Goal: Information Seeking & Learning: Learn about a topic

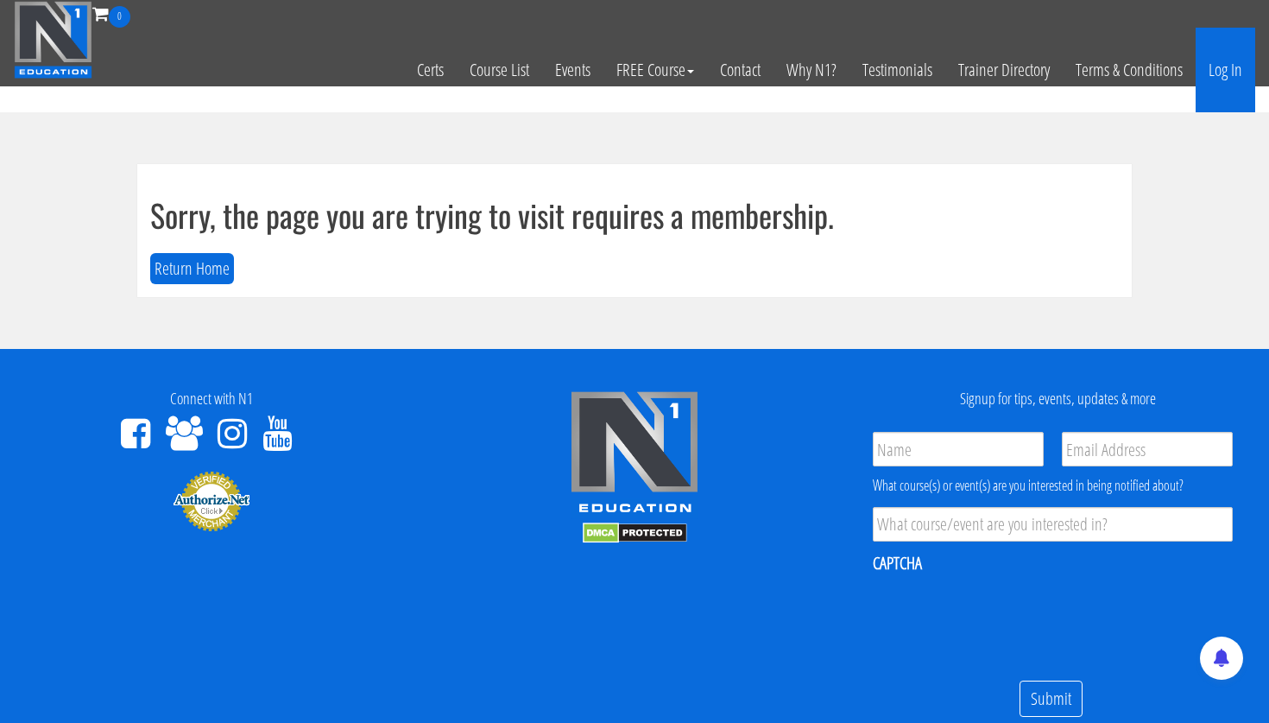
click at [1244, 67] on link "Log In" at bounding box center [1226, 70] width 60 height 85
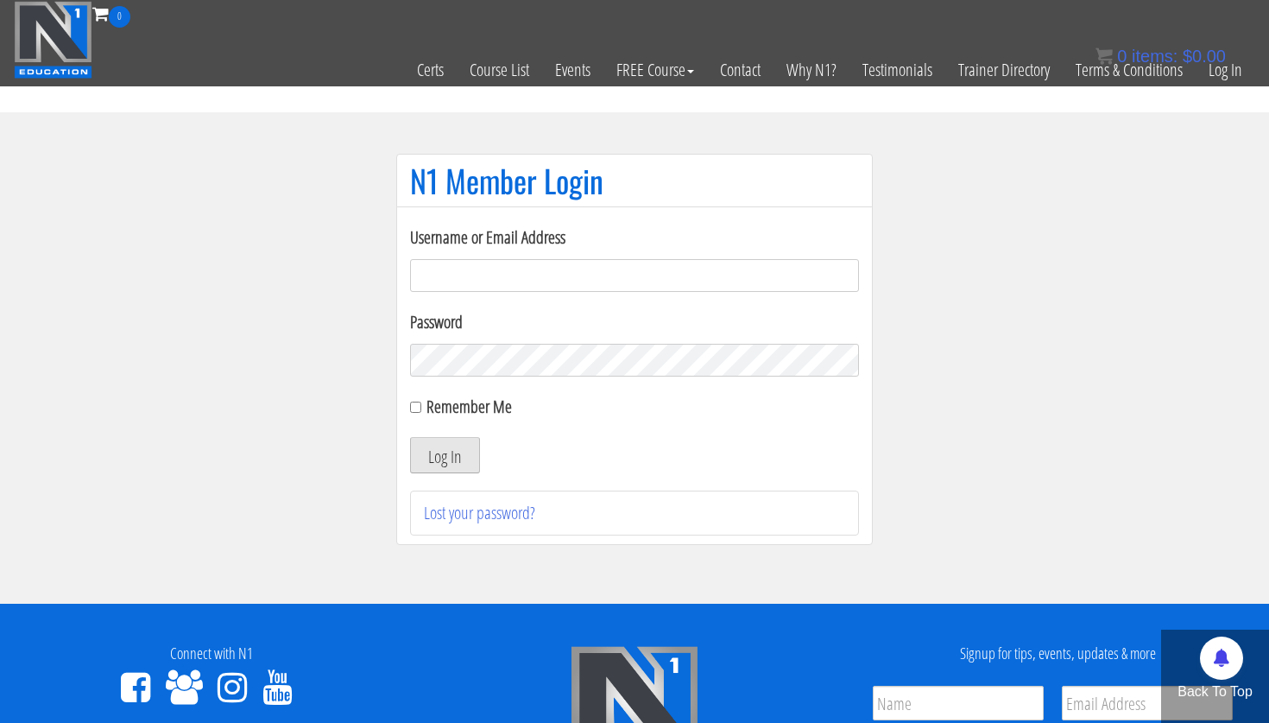
type input "[PERSON_NAME][EMAIL_ADDRESS][PERSON_NAME][DOMAIN_NAME]"
click at [455, 462] on button "Log In" at bounding box center [445, 455] width 70 height 36
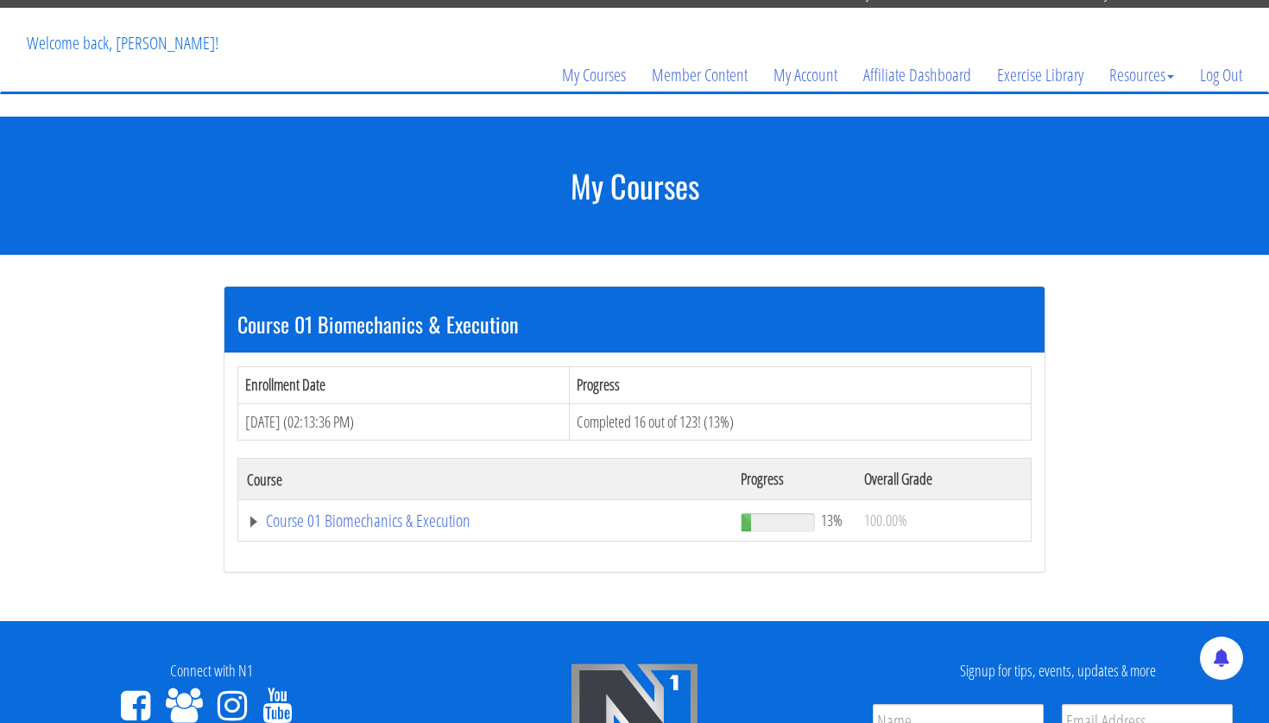
scroll to position [202, 0]
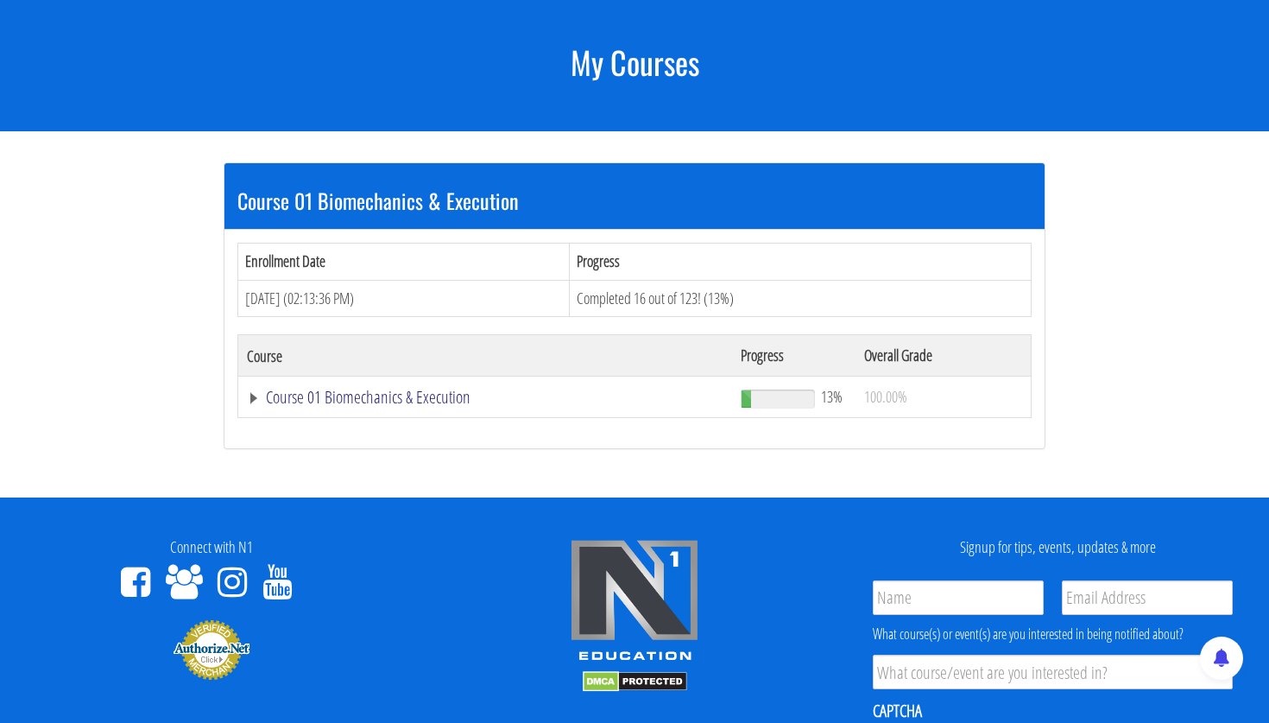
click at [344, 391] on link "Course 01 Biomechanics & Execution" at bounding box center [485, 396] width 476 height 17
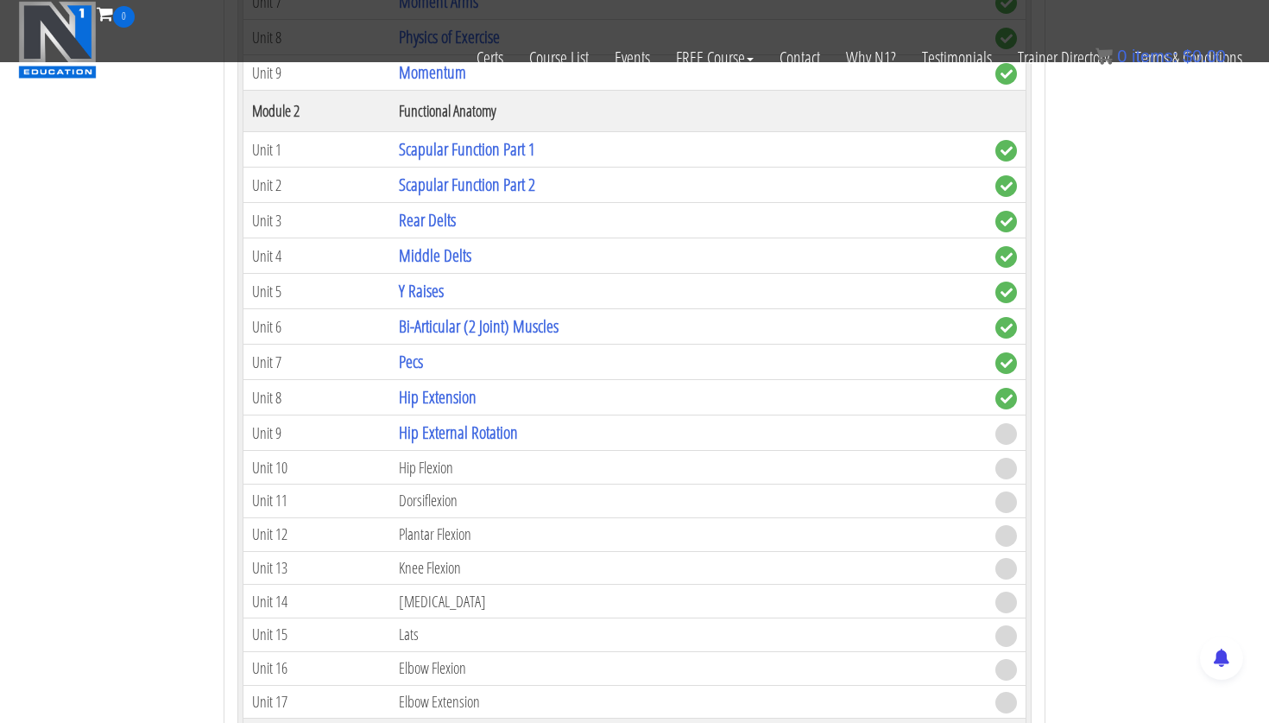
scroll to position [805, 0]
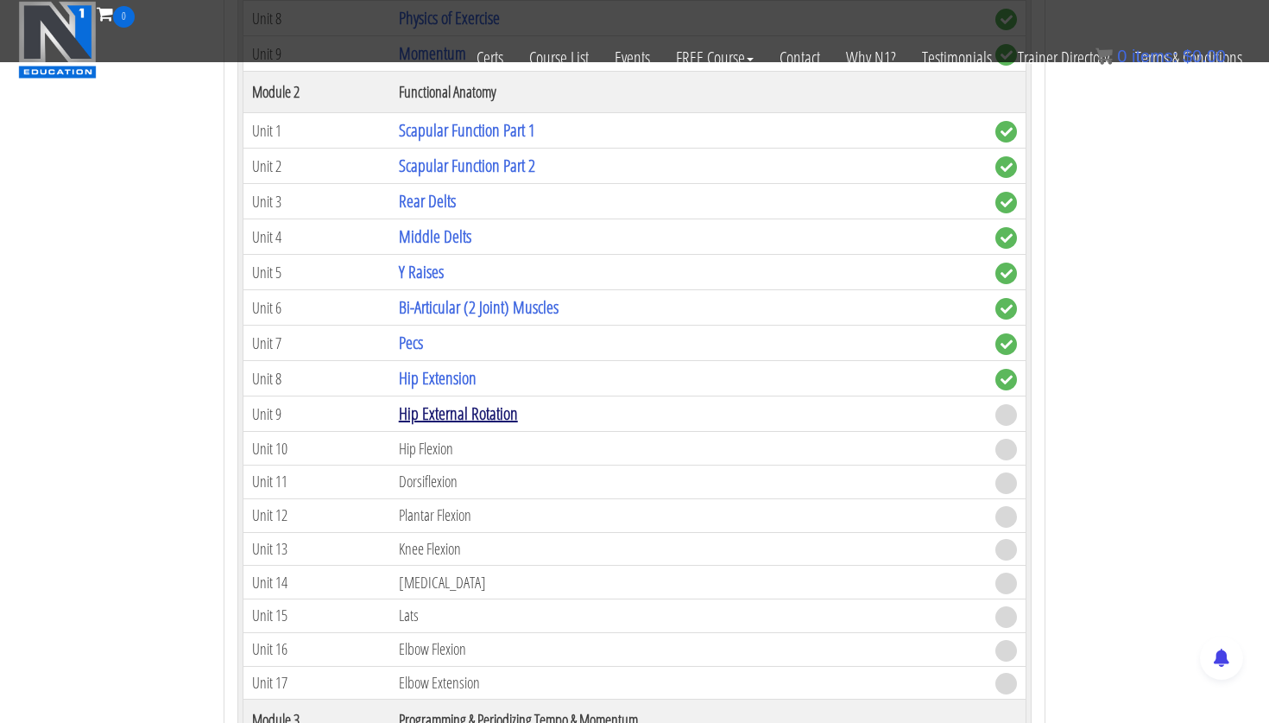
click at [483, 414] on link "Hip External Rotation" at bounding box center [458, 412] width 119 height 23
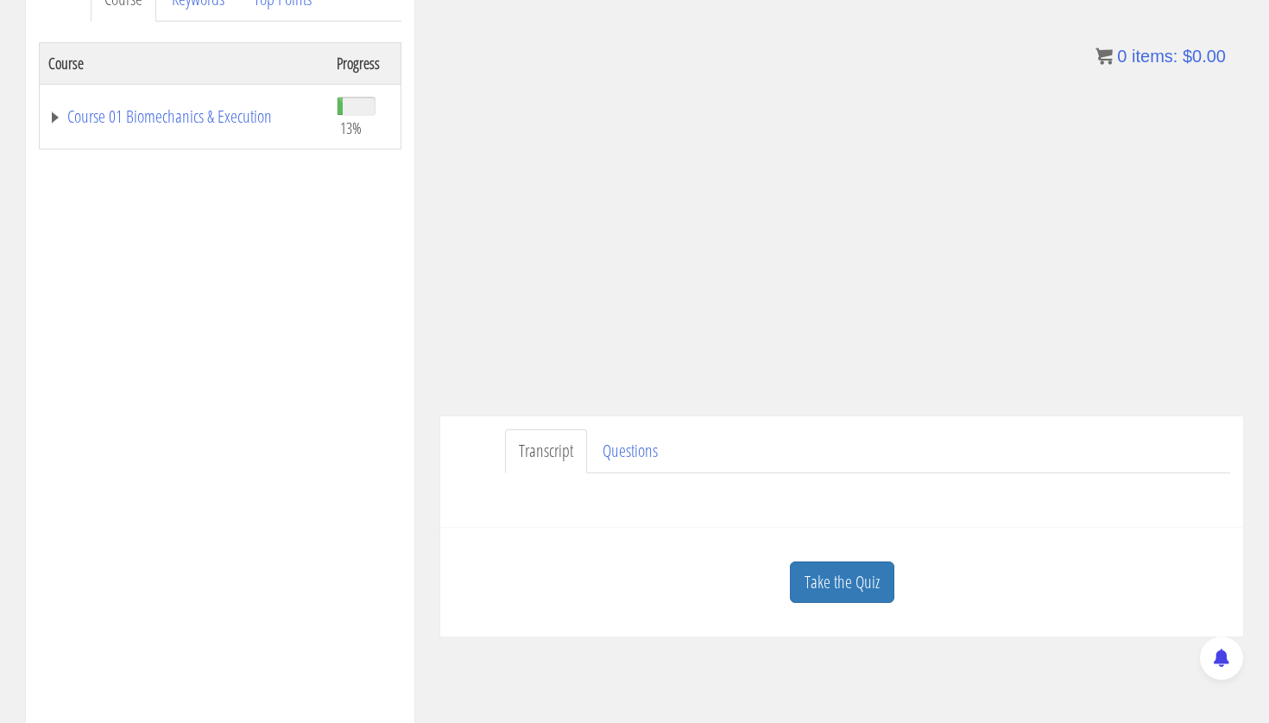
scroll to position [268, 0]
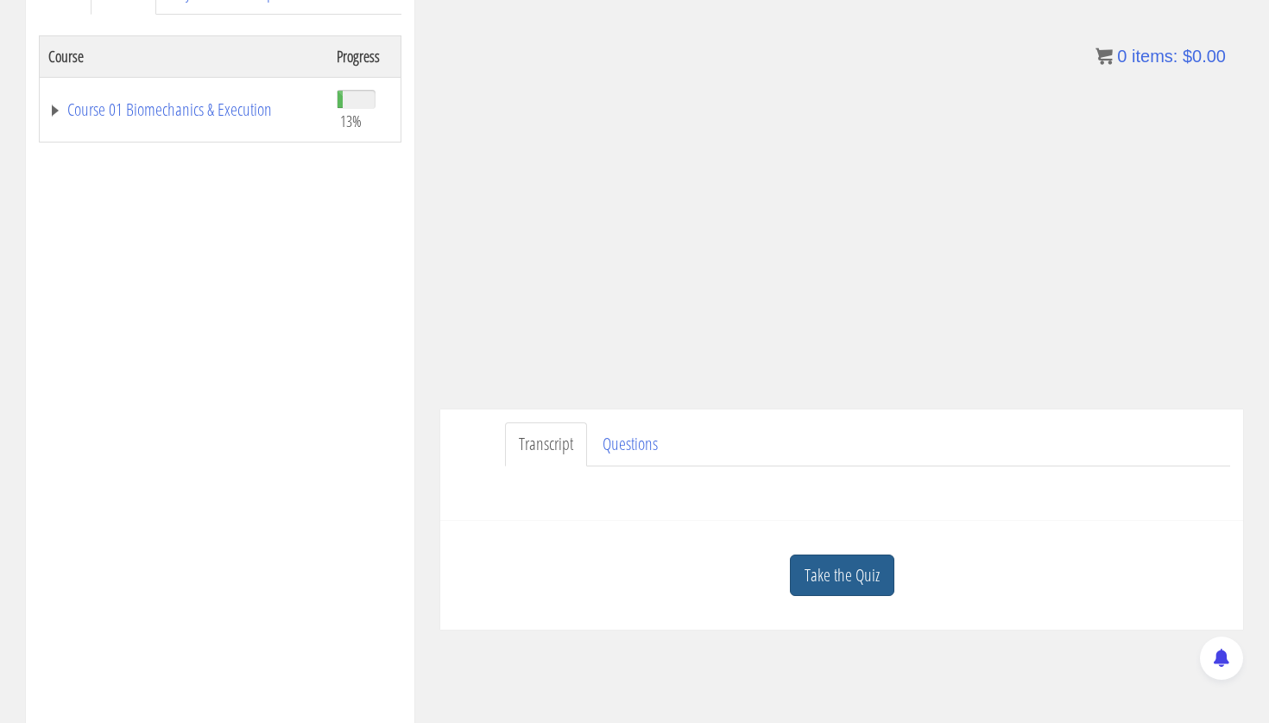
click at [858, 580] on link "Take the Quiz" at bounding box center [842, 575] width 104 height 42
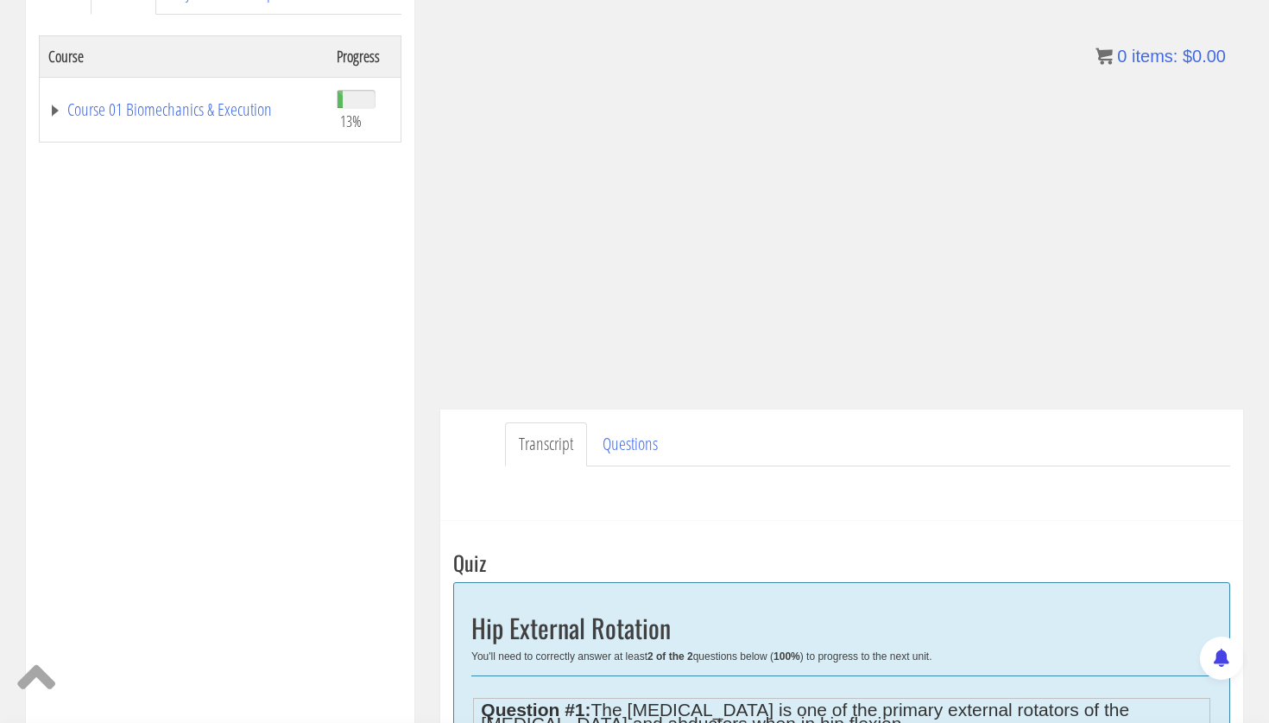
scroll to position [483, 0]
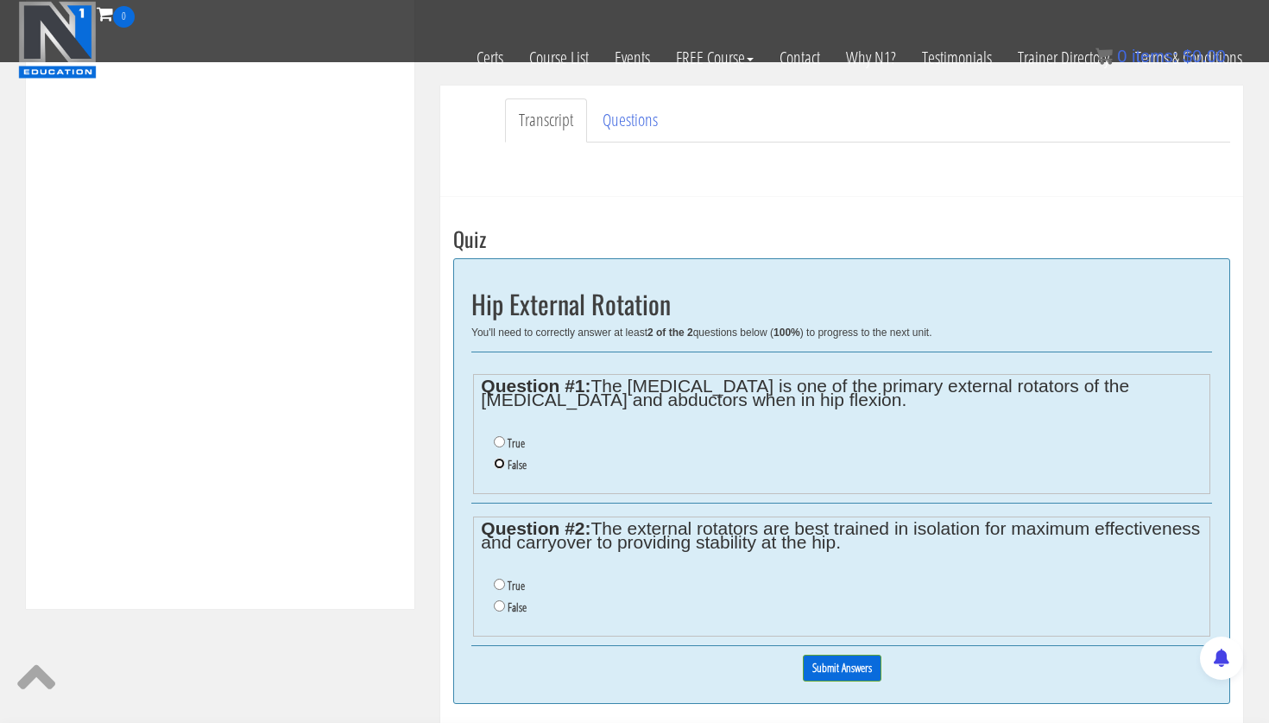
click at [502, 466] on input "False" at bounding box center [499, 463] width 11 height 11
radio input "true"
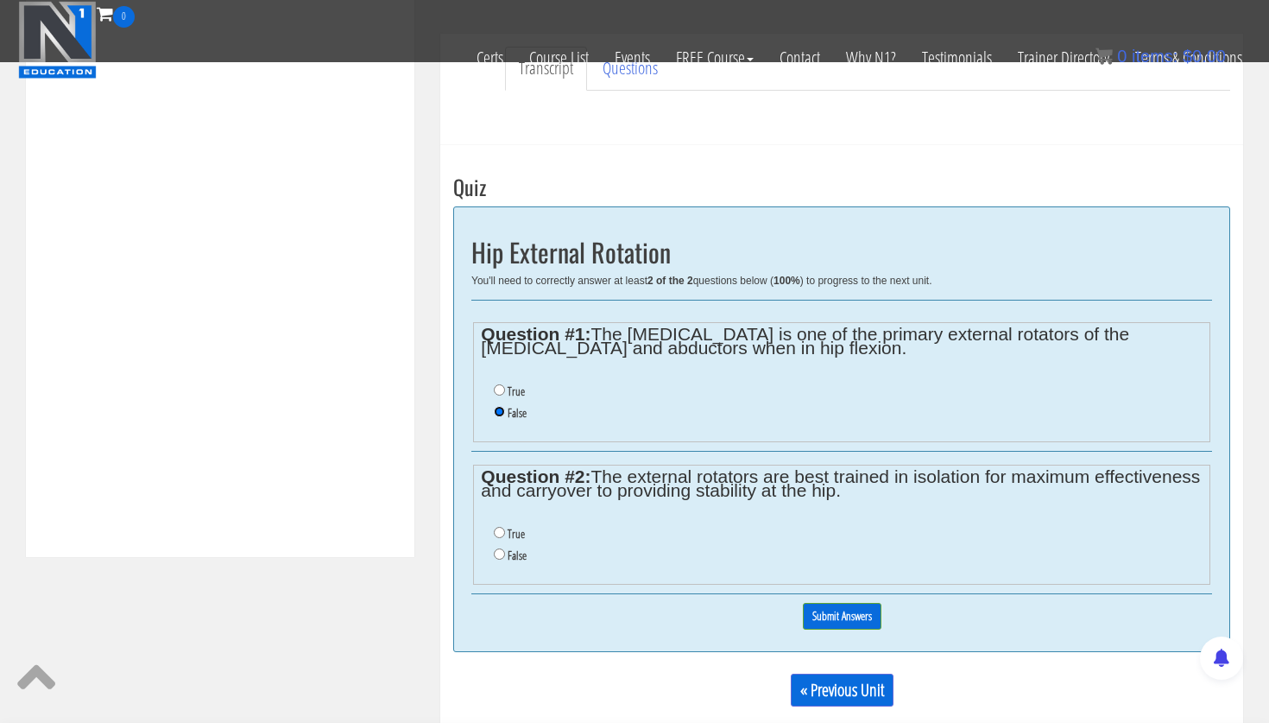
scroll to position [540, 0]
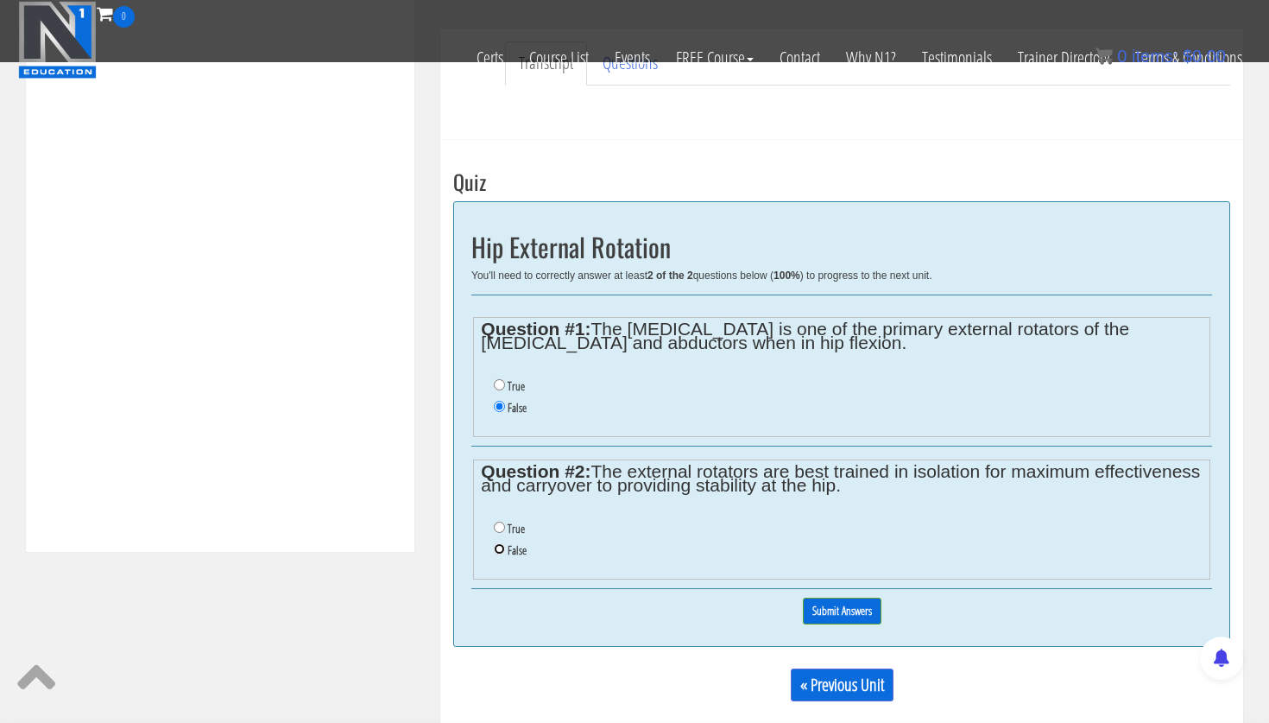
click at [499, 551] on input "False" at bounding box center [499, 548] width 11 height 11
radio input "true"
click at [853, 611] on input "Submit Answers" at bounding box center [842, 610] width 79 height 27
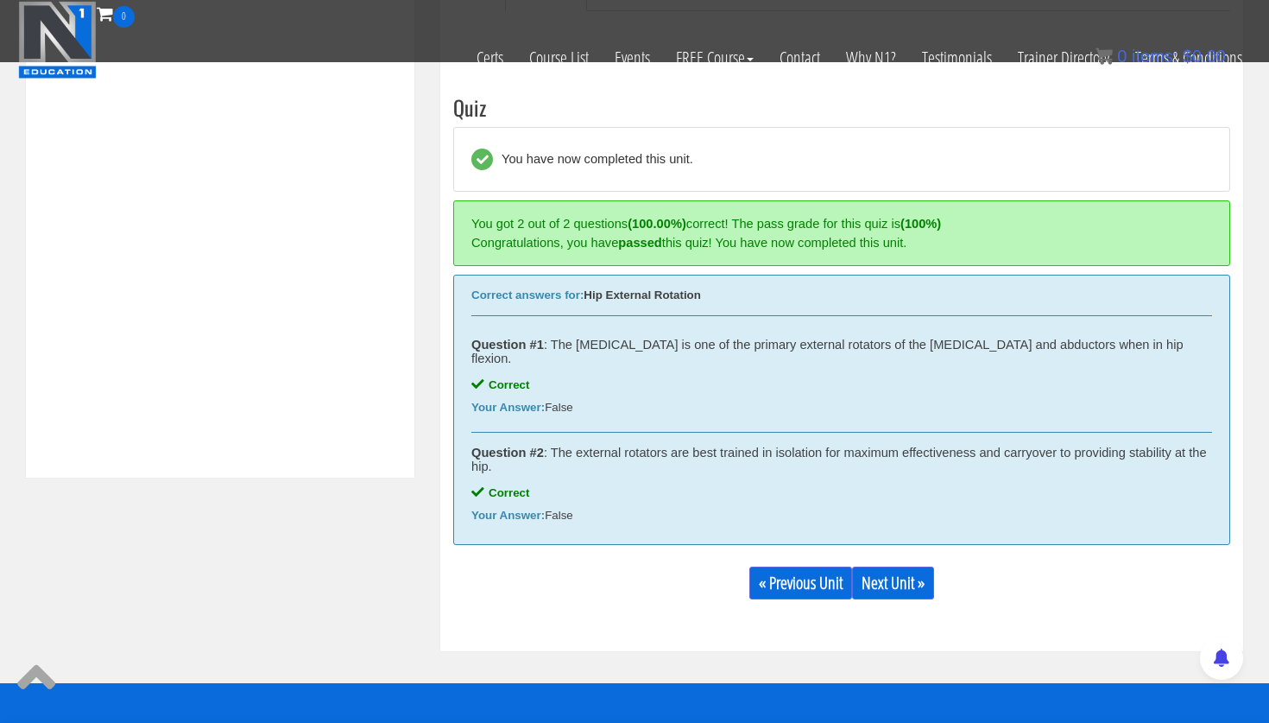
scroll to position [655, 0]
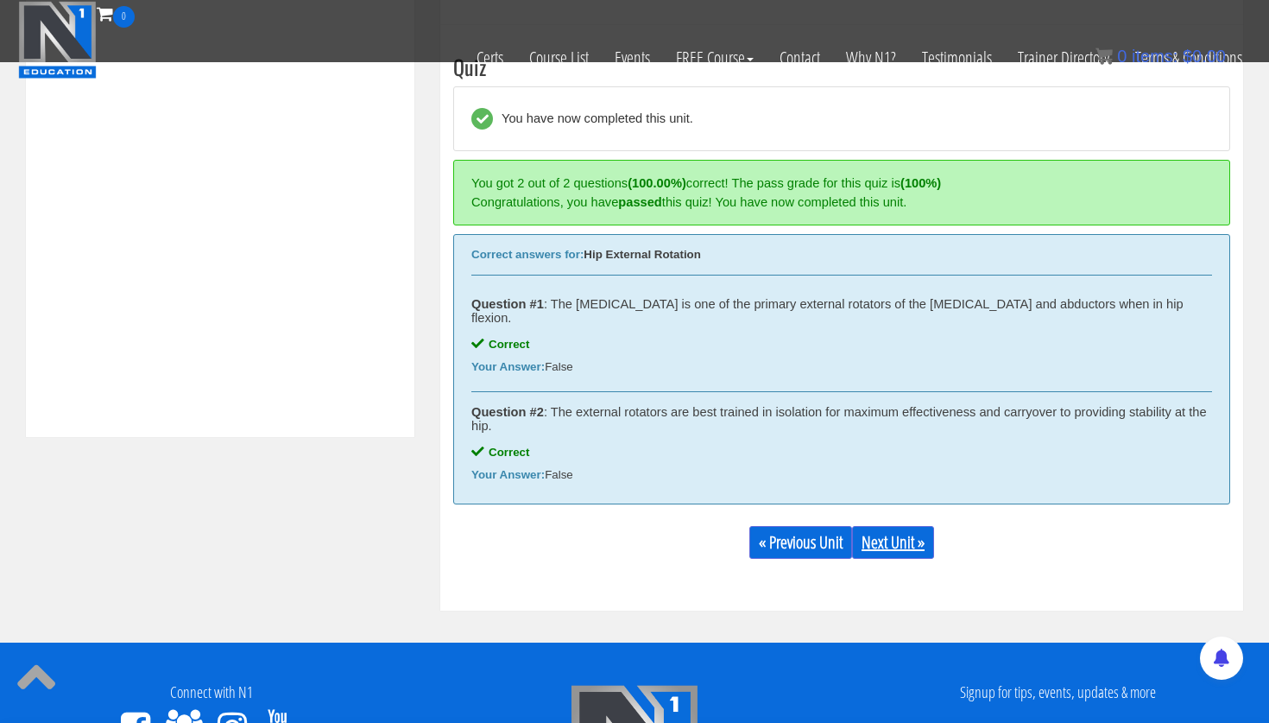
click at [906, 535] on link "Next Unit »" at bounding box center [893, 542] width 82 height 33
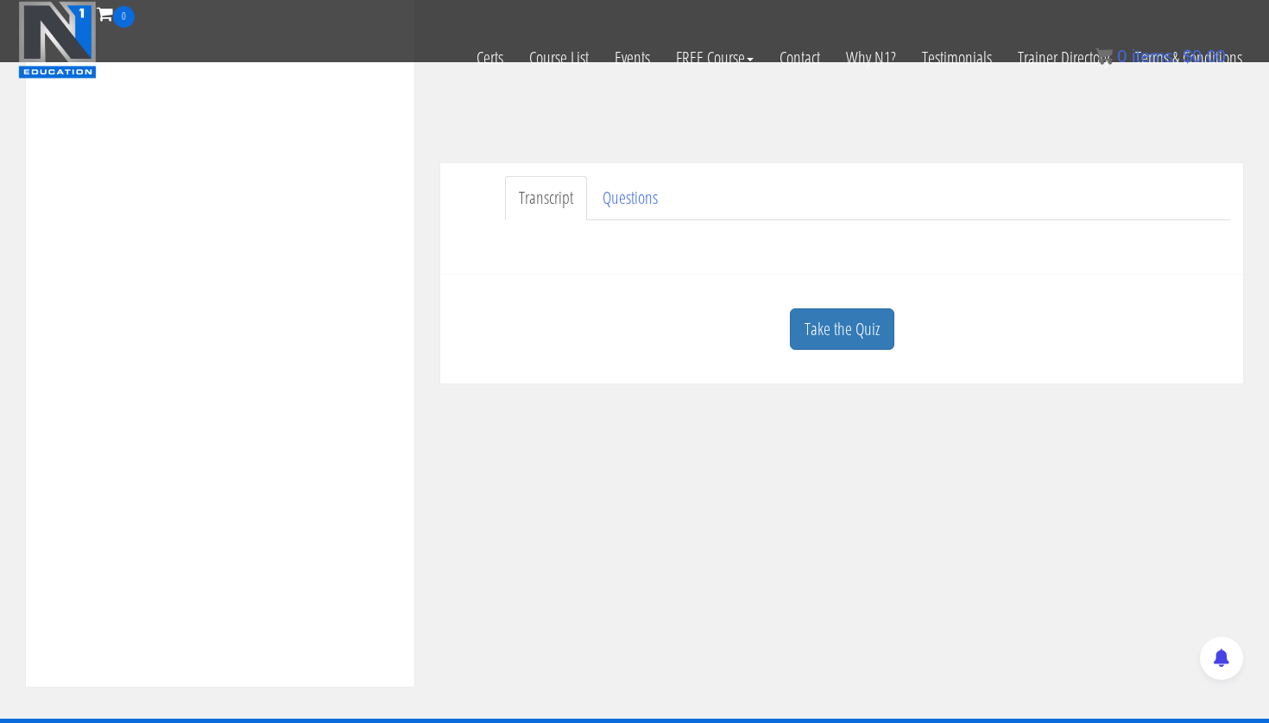
scroll to position [359, 0]
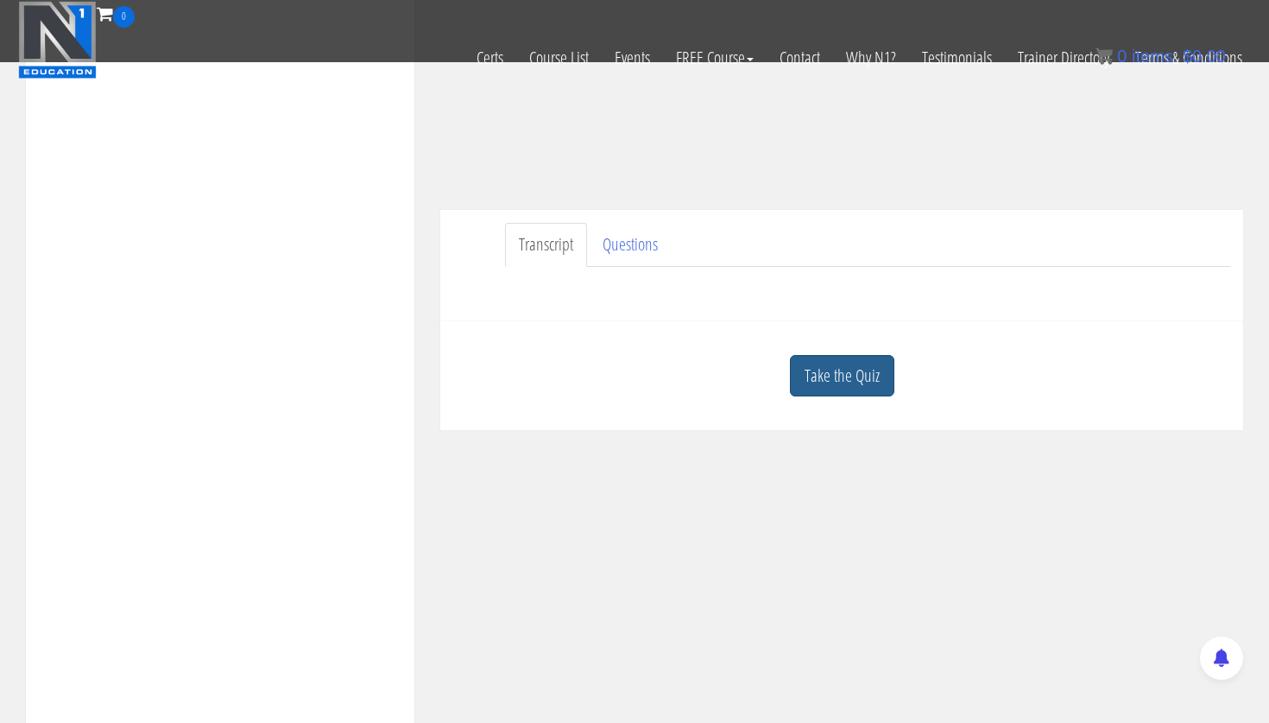
click at [880, 366] on link "Take the Quiz" at bounding box center [842, 376] width 104 height 42
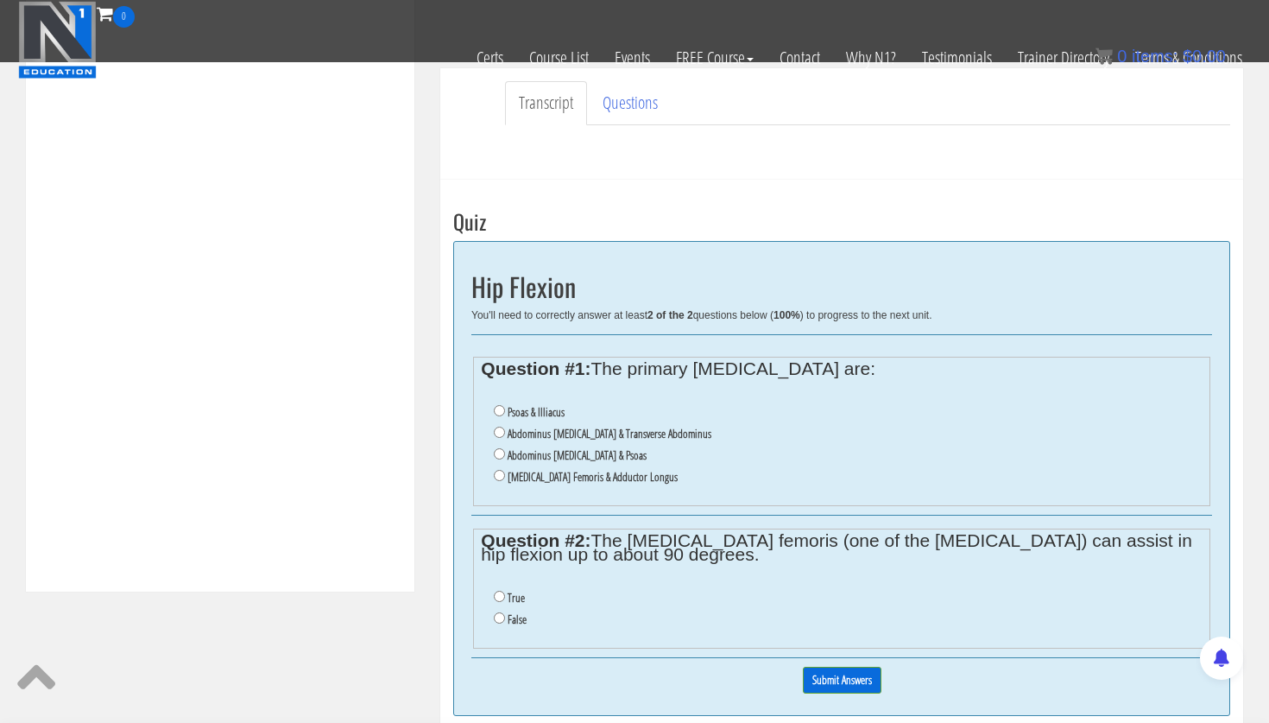
scroll to position [509, 0]
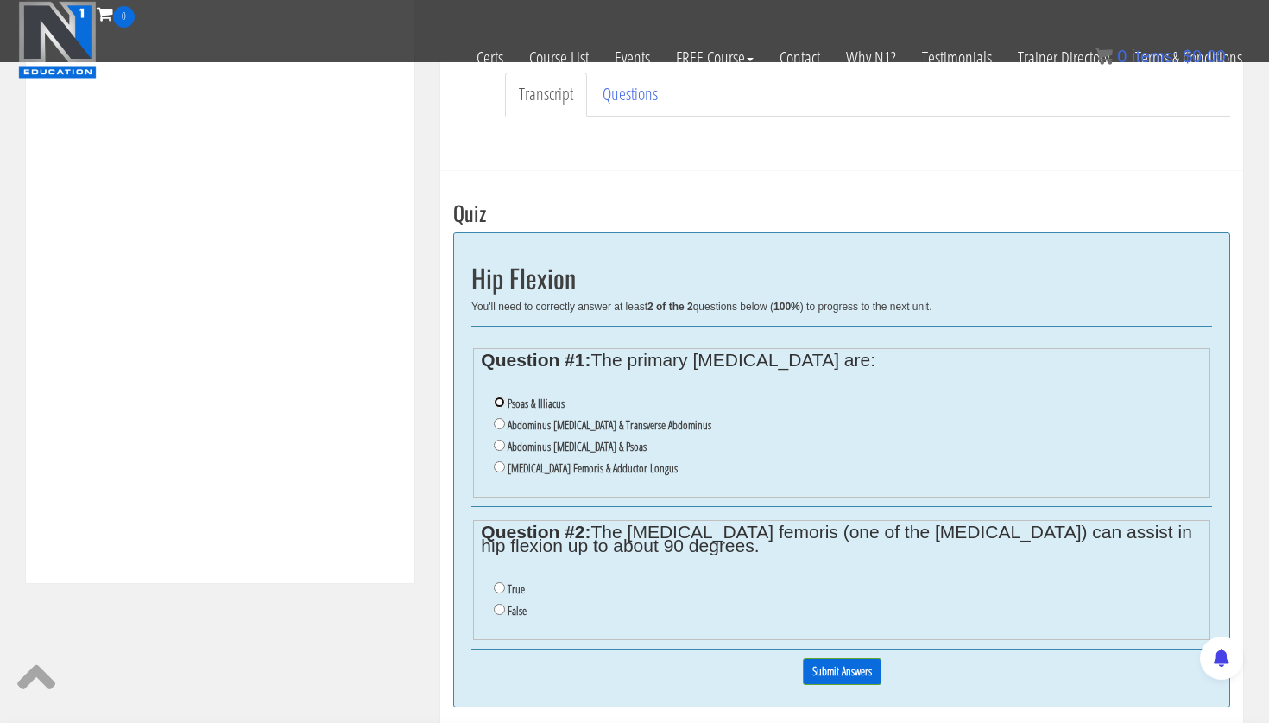
click at [499, 399] on input "Psoas & Illiacus" at bounding box center [499, 401] width 11 height 11
radio input "true"
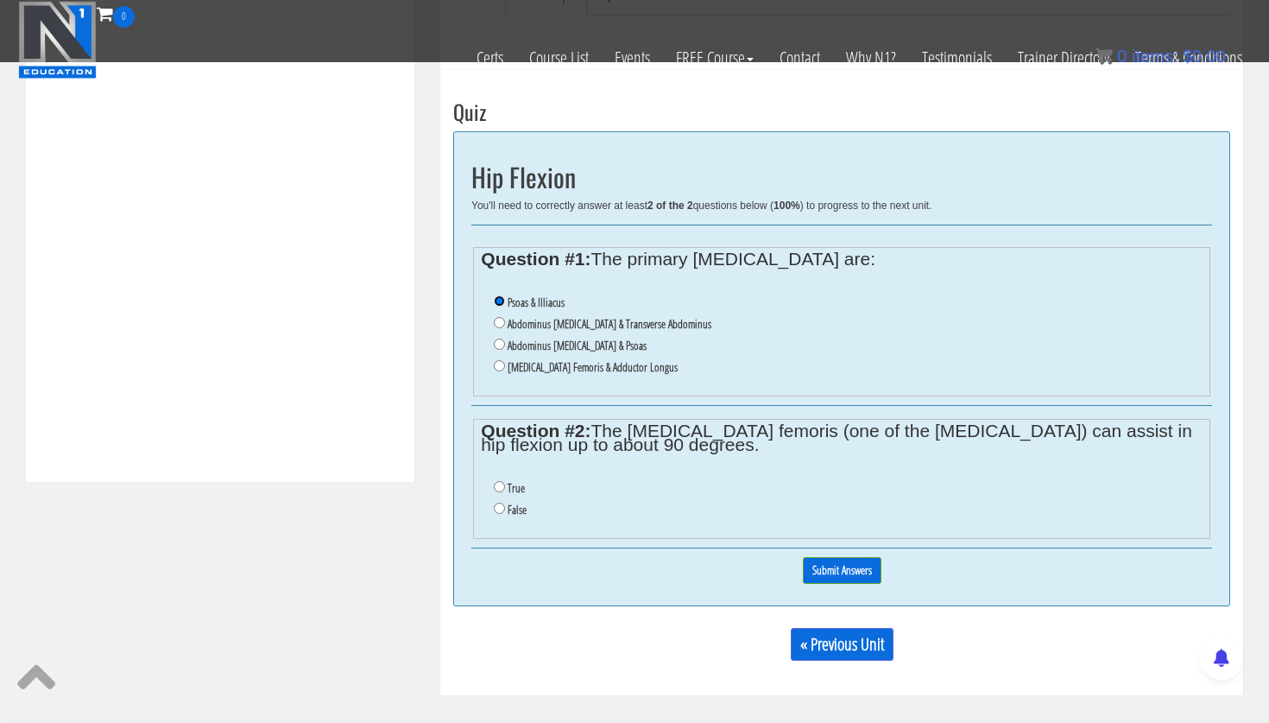
scroll to position [613, 0]
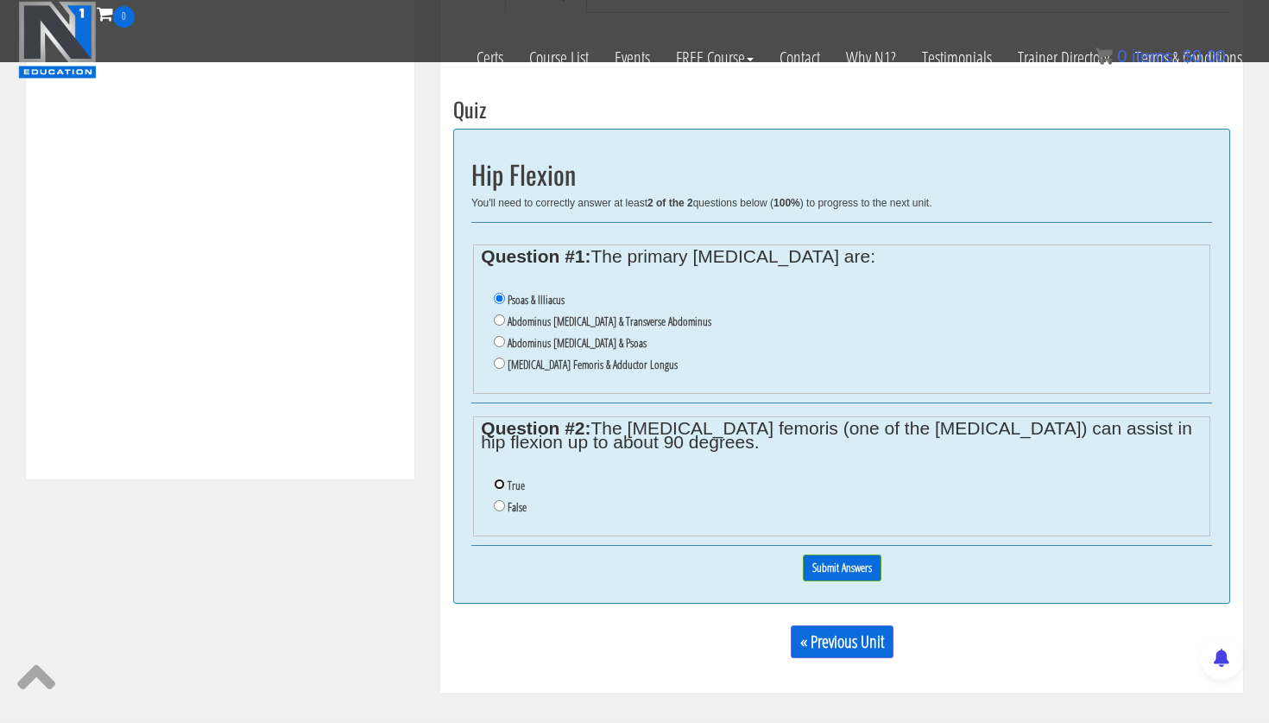
click at [503, 483] on input "True" at bounding box center [499, 483] width 11 height 11
radio input "true"
click at [865, 572] on input "Submit Answers" at bounding box center [842, 567] width 79 height 27
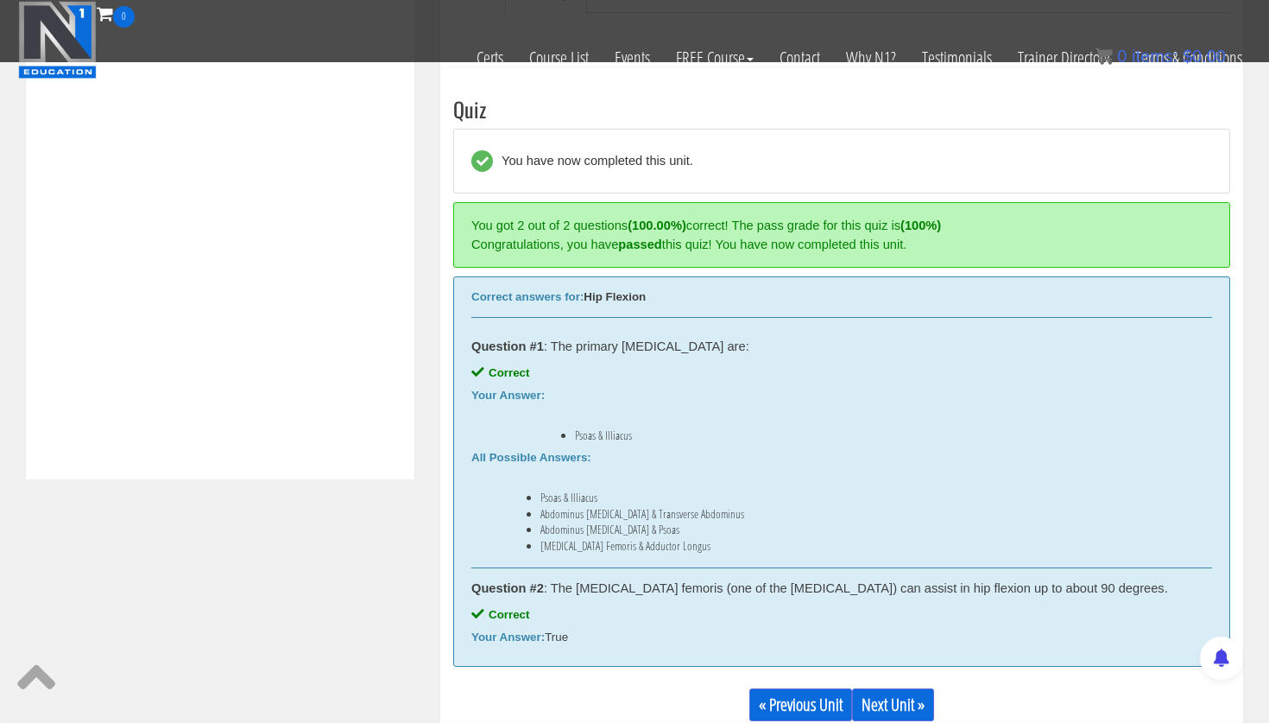
scroll to position [655, 0]
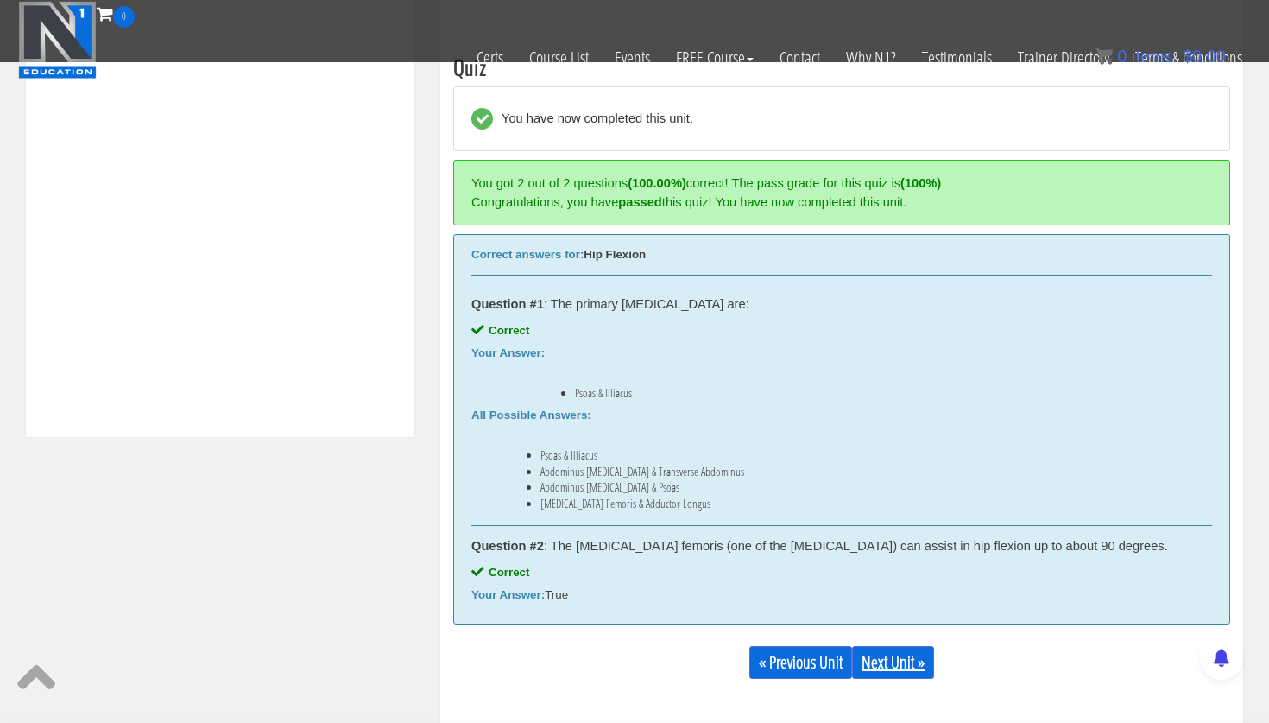
click at [912, 663] on link "Next Unit »" at bounding box center [893, 662] width 82 height 33
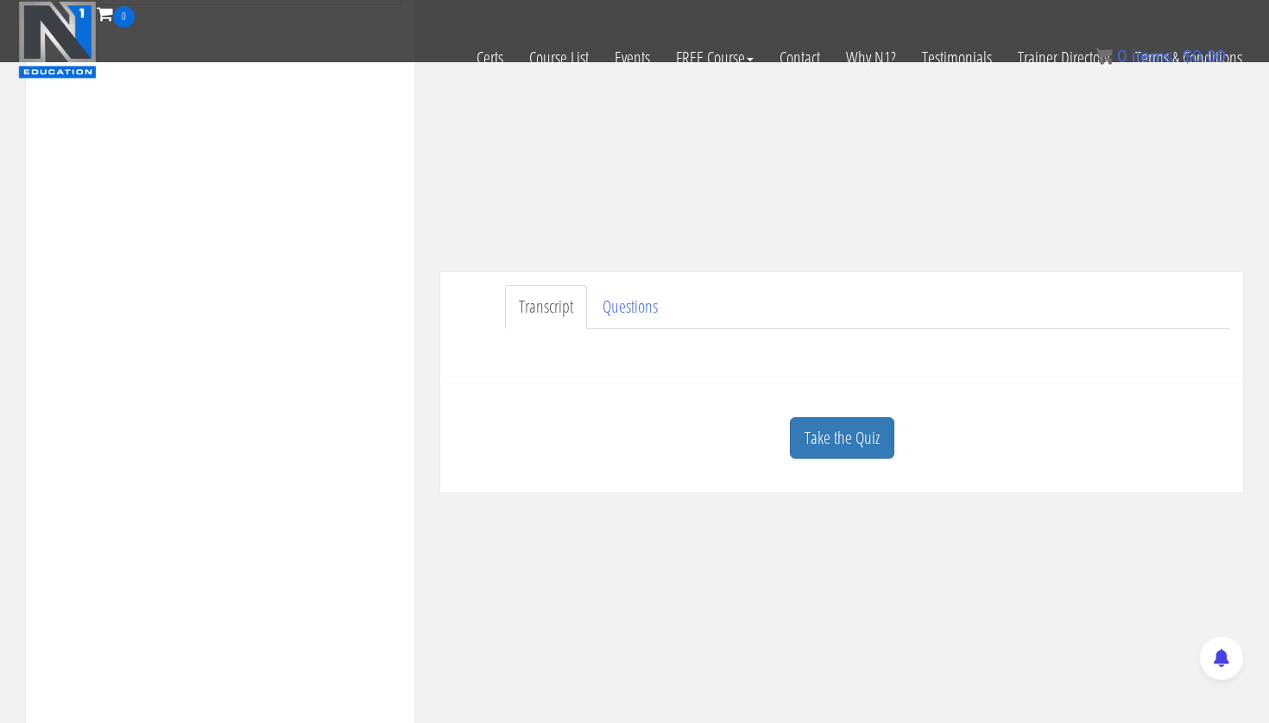
scroll to position [432, 0]
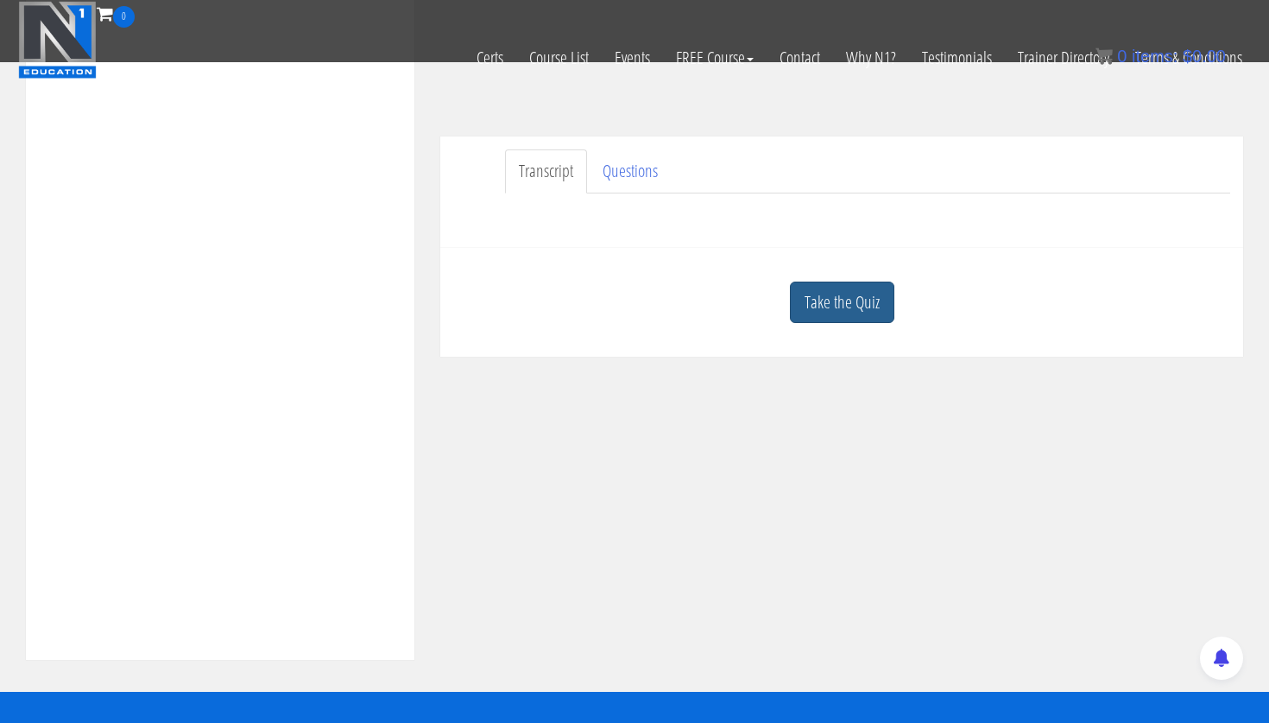
click at [840, 310] on link "Take the Quiz" at bounding box center [842, 302] width 104 height 42
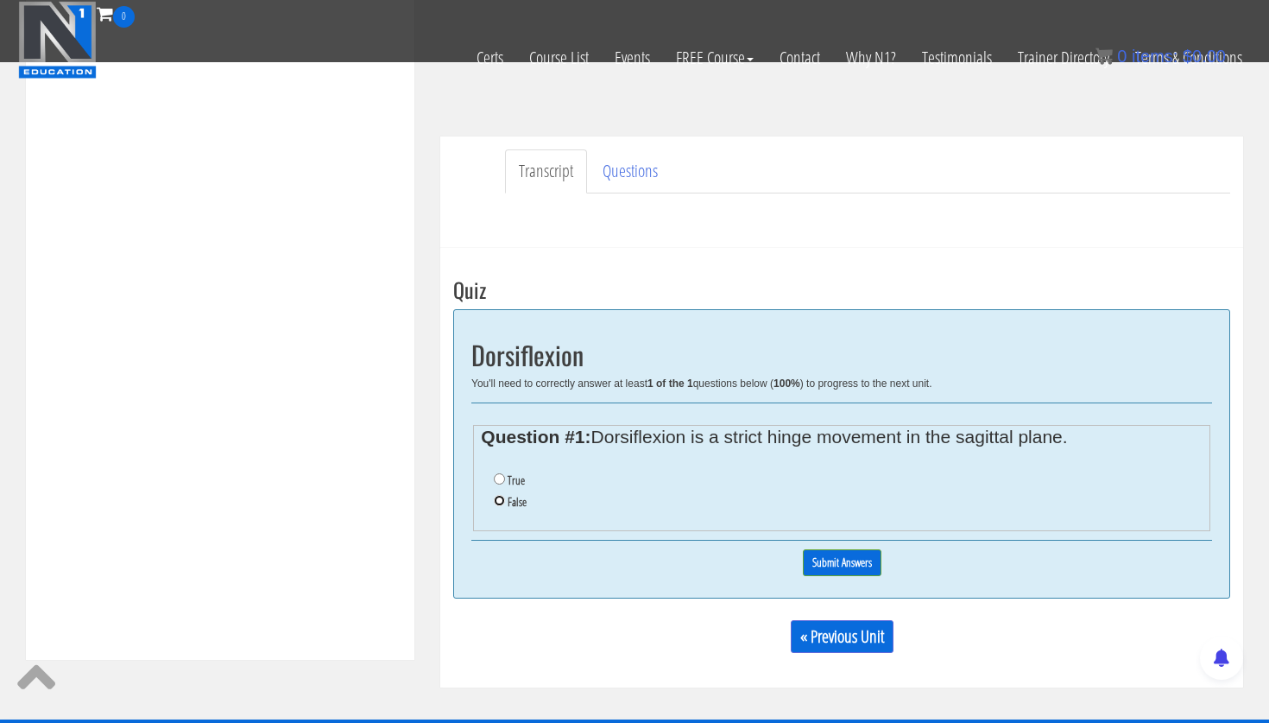
click at [498, 502] on input "False" at bounding box center [499, 500] width 11 height 11
radio input "true"
click at [842, 563] on input "Submit Answers" at bounding box center [842, 562] width 79 height 27
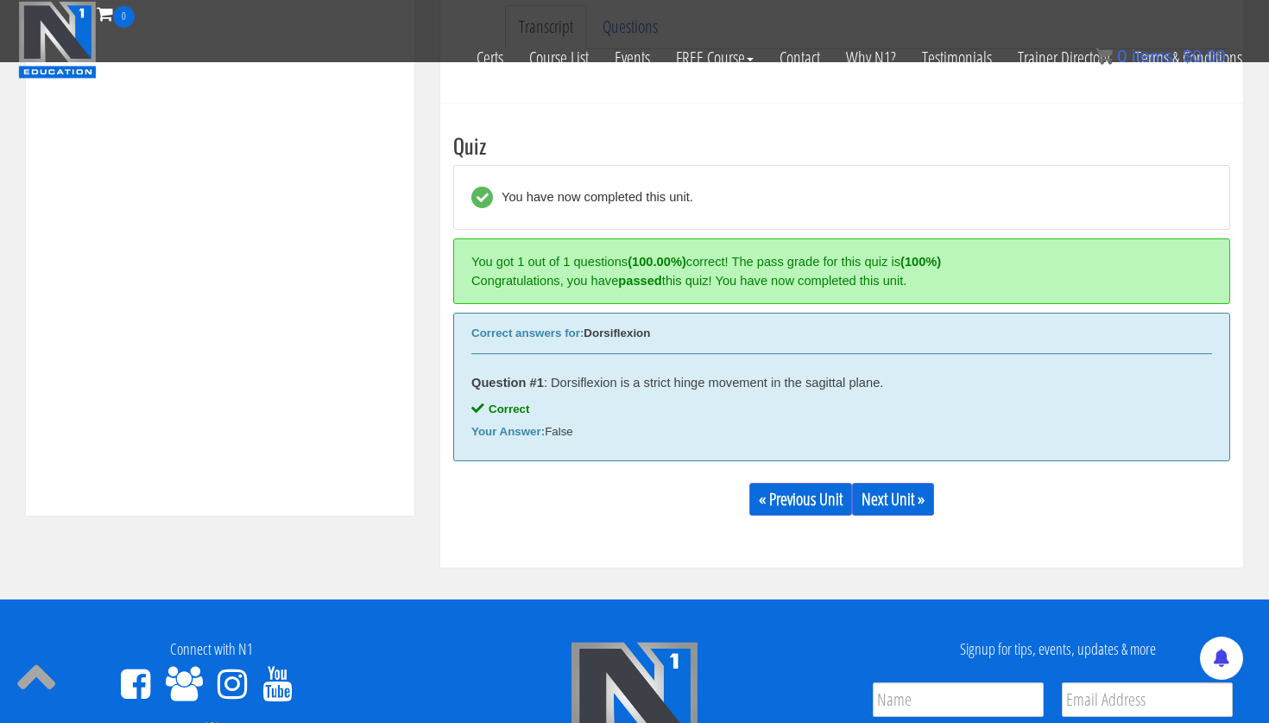
scroll to position [655, 0]
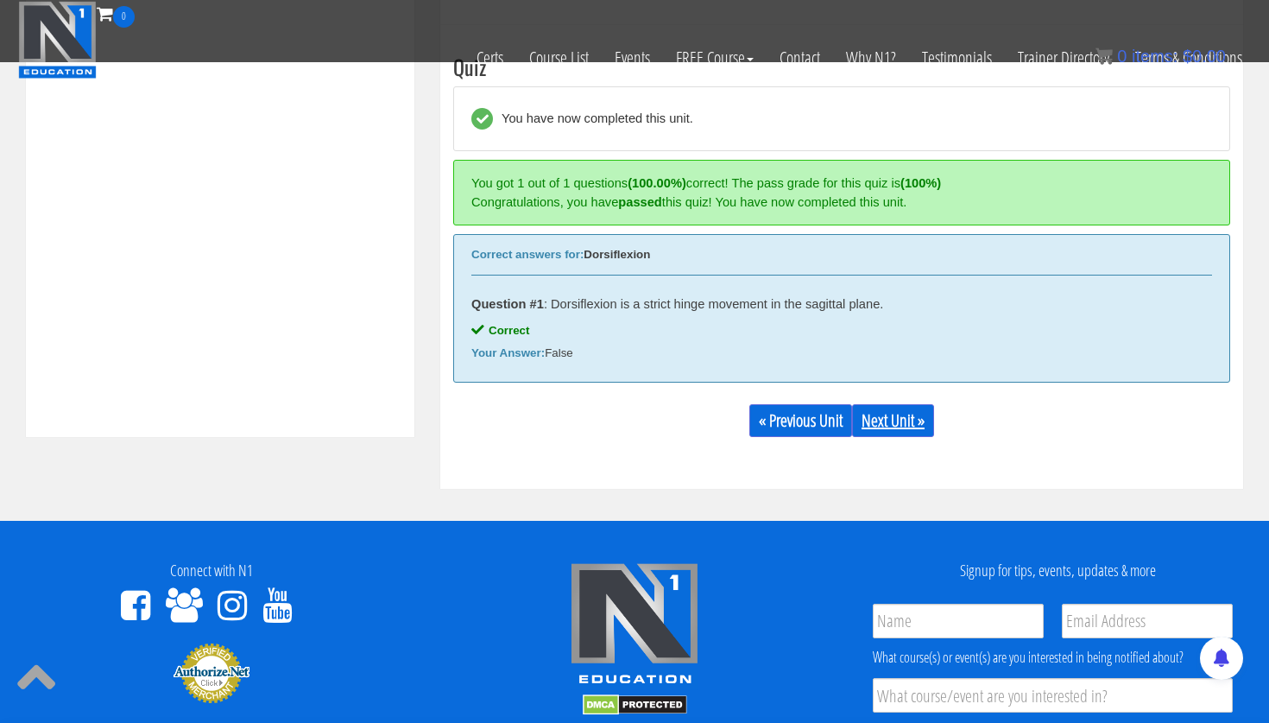
click at [917, 434] on link "Next Unit »" at bounding box center [893, 420] width 82 height 33
